Goal: Find specific page/section: Find specific page/section

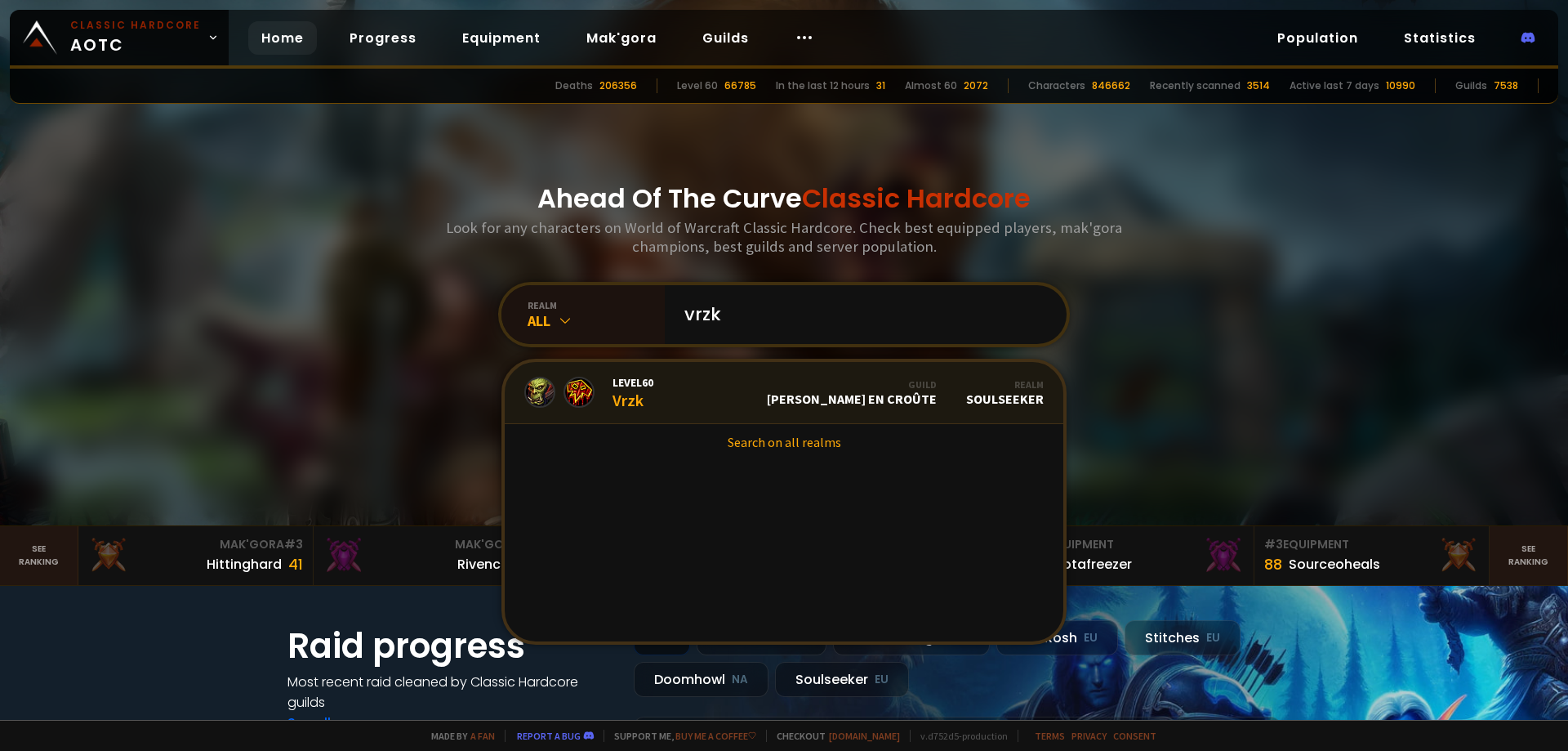
type input "vrzk"
click at [677, 396] on link "Level 60 Vrzk Guild [PERSON_NAME] en croûte Realm Soulseeker" at bounding box center [784, 393] width 558 height 62
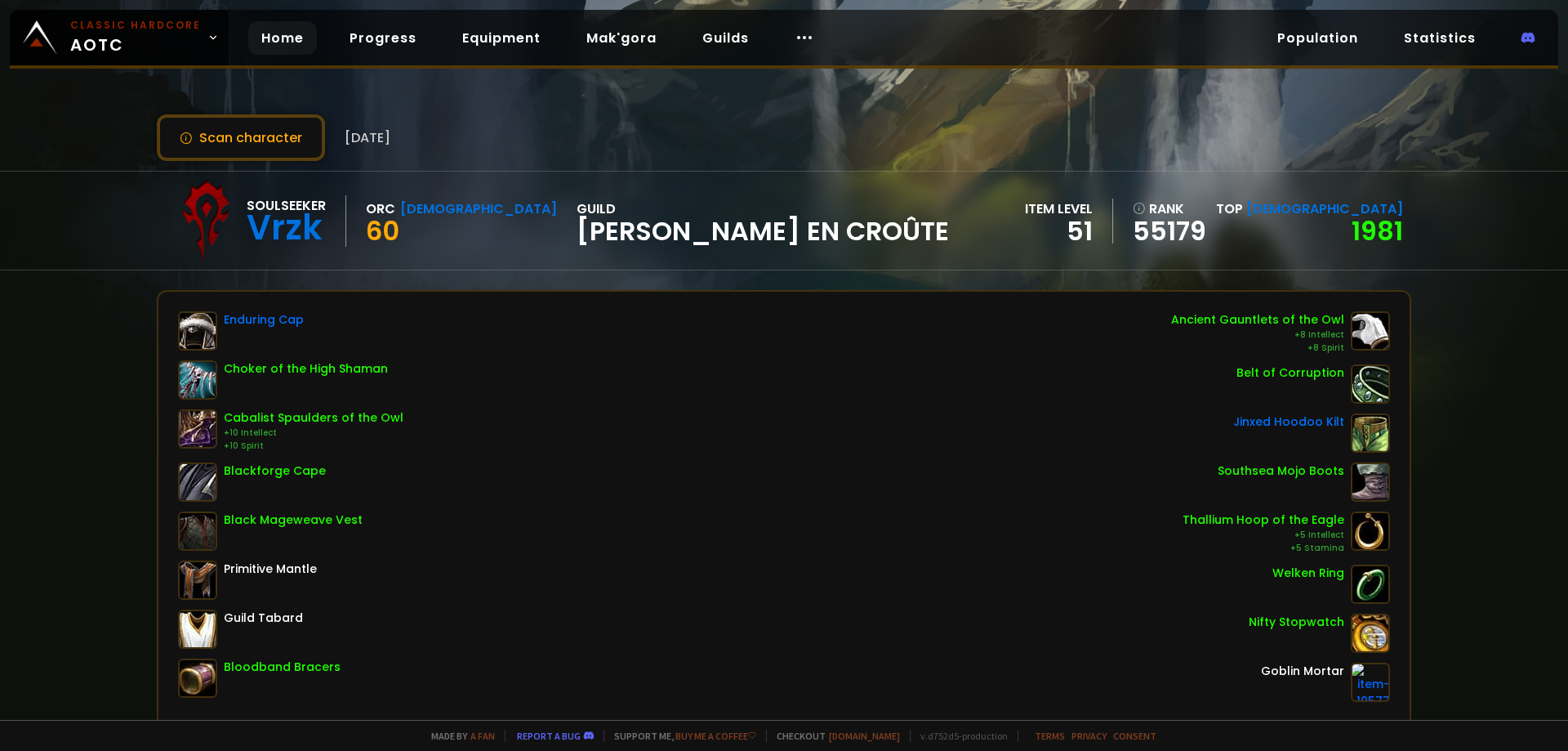
click at [288, 47] on link "Home" at bounding box center [283, 38] width 69 height 33
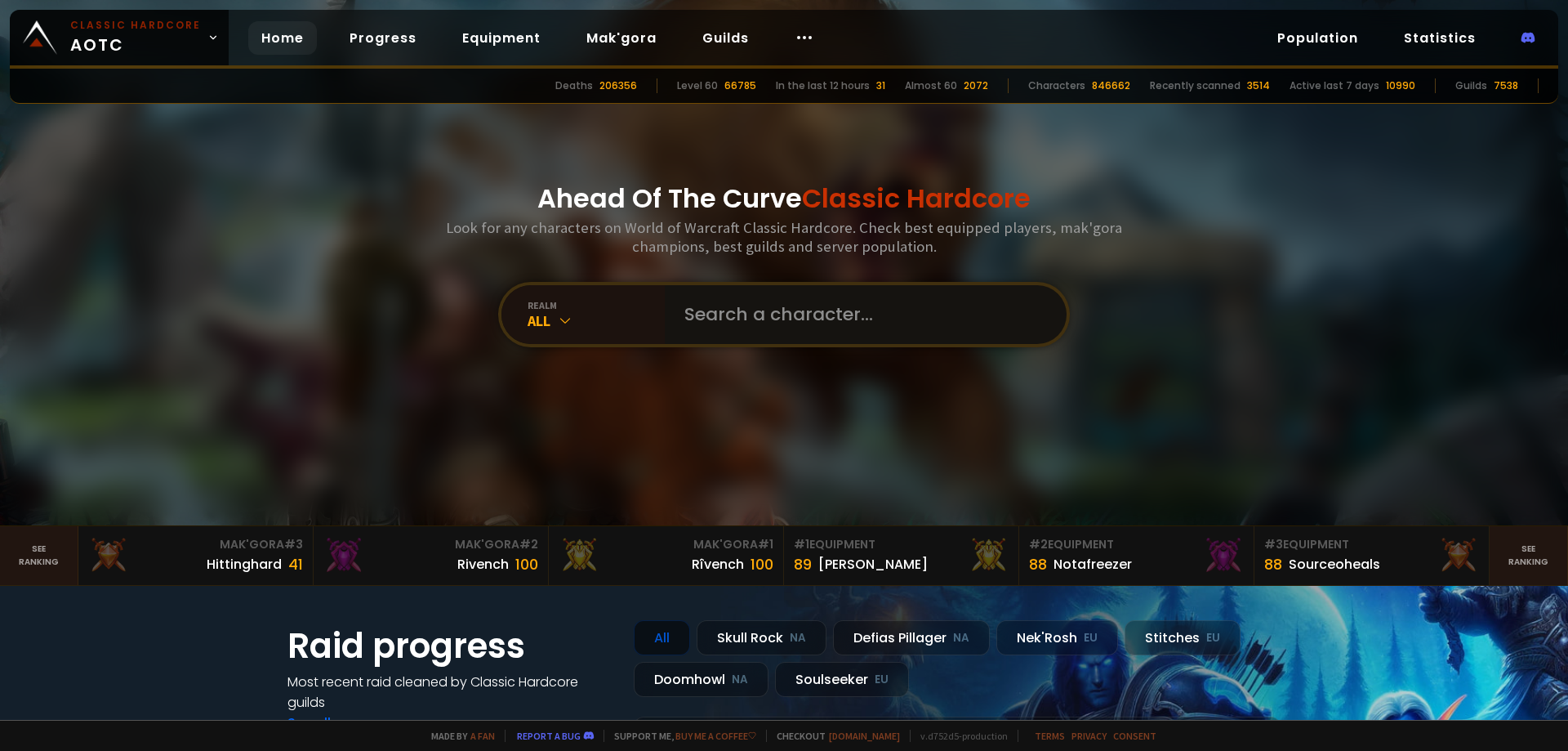
click at [759, 308] on input "text" at bounding box center [861, 314] width 372 height 59
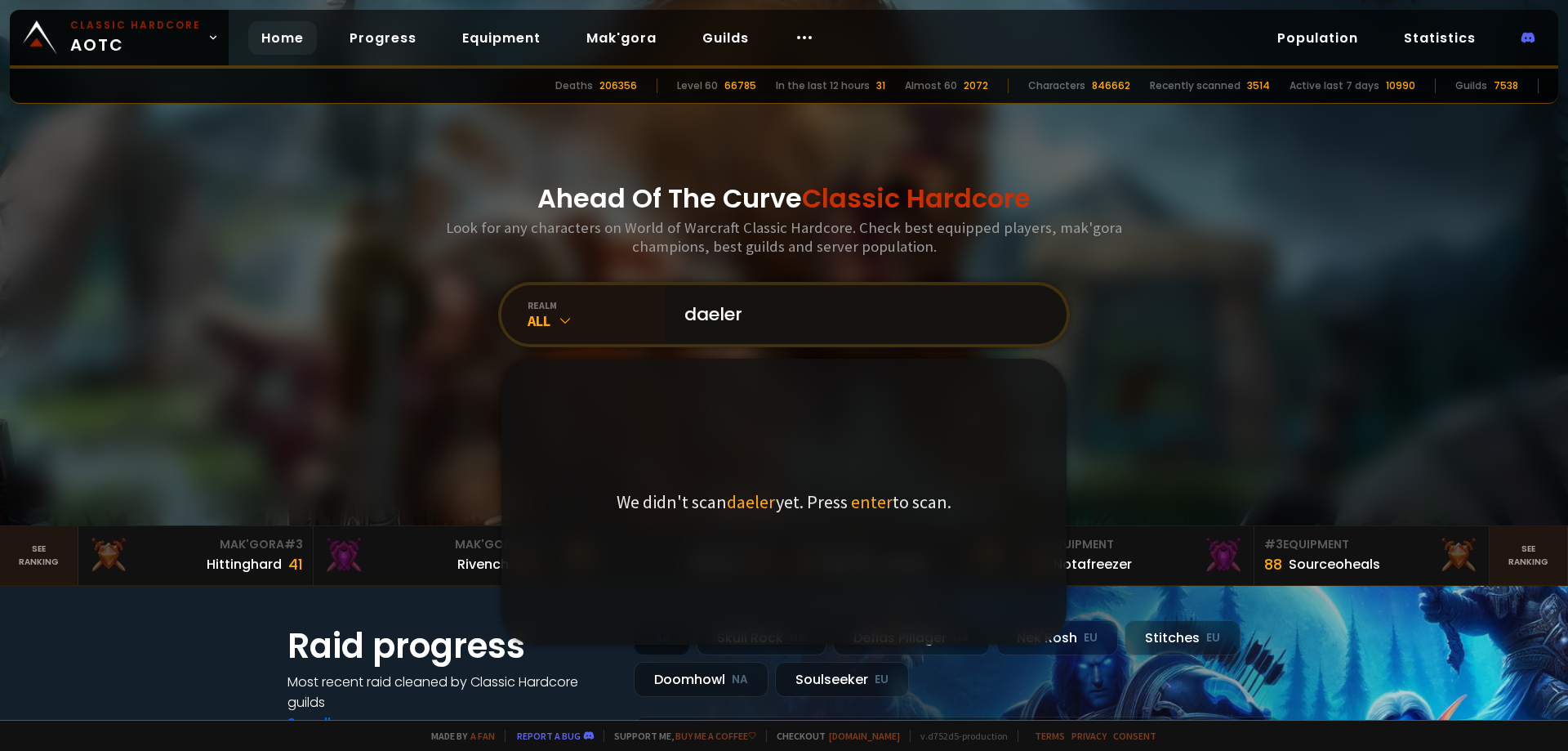
type input "daeler"
